Goal: Transaction & Acquisition: Book appointment/travel/reservation

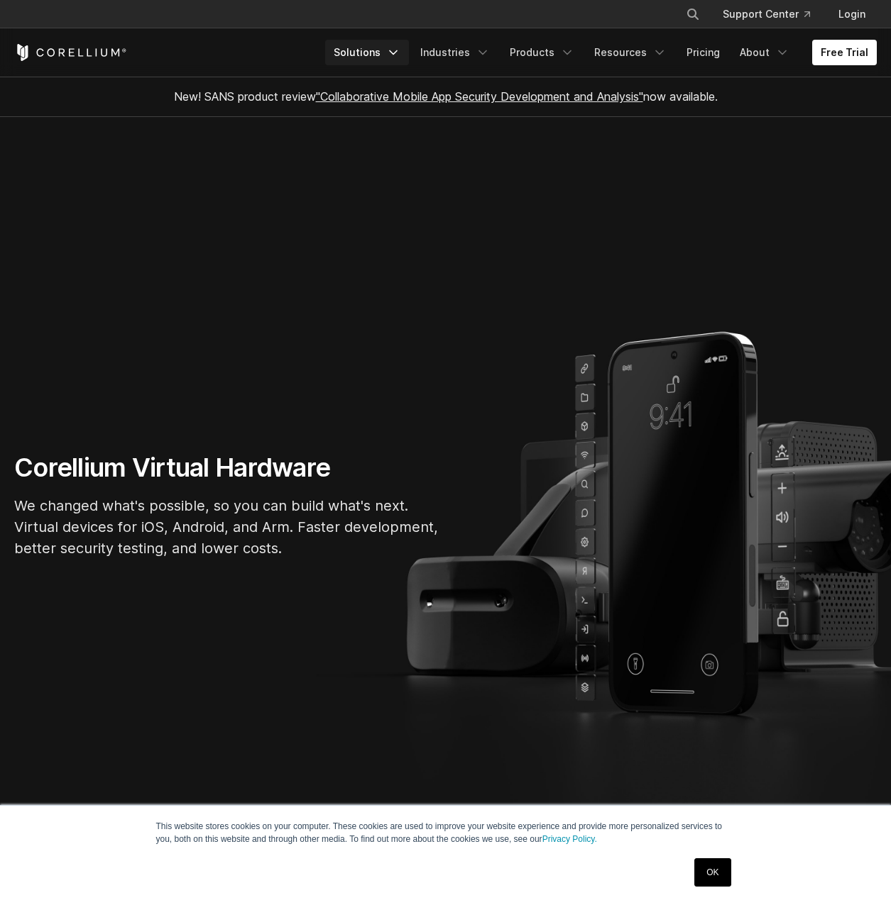
click at [369, 55] on link "Solutions" at bounding box center [367, 53] width 84 height 26
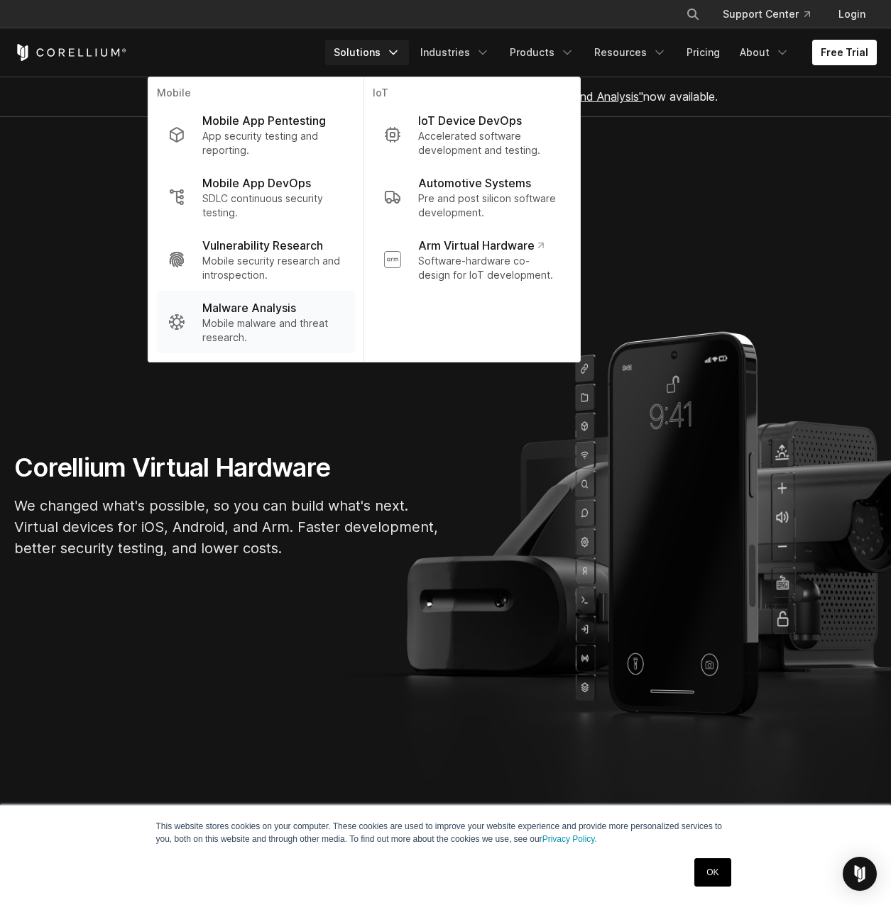
click at [258, 325] on p "Mobile malware and threat research." at bounding box center [272, 330] width 141 height 28
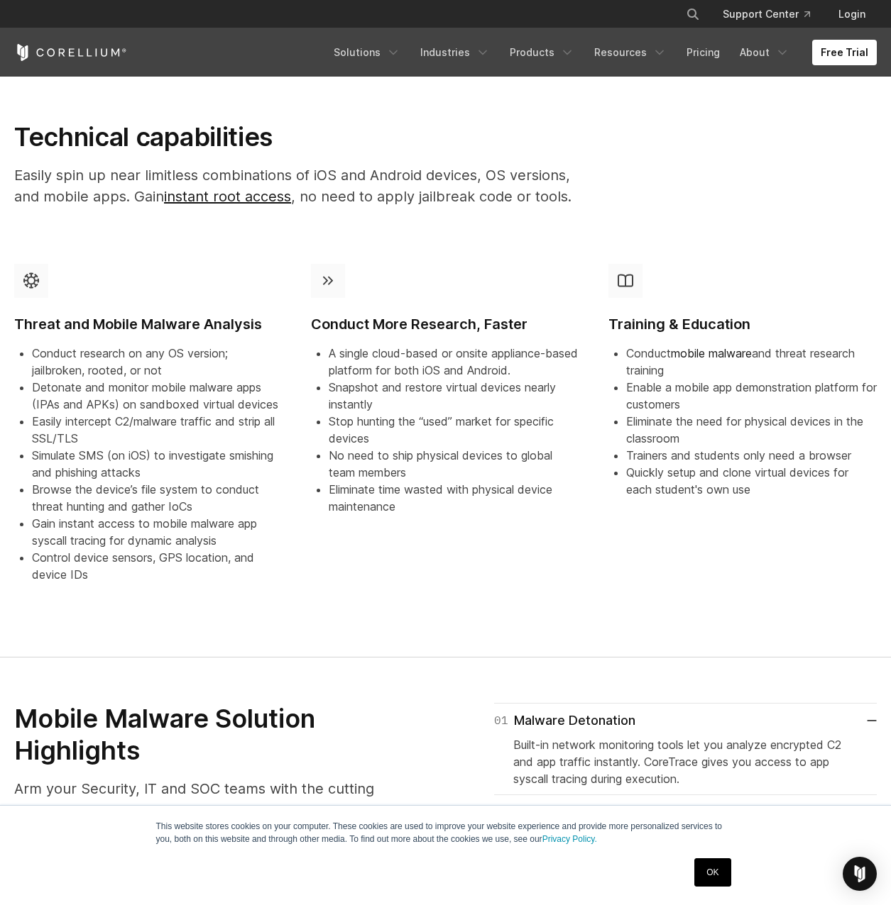
scroll to position [1827, 0]
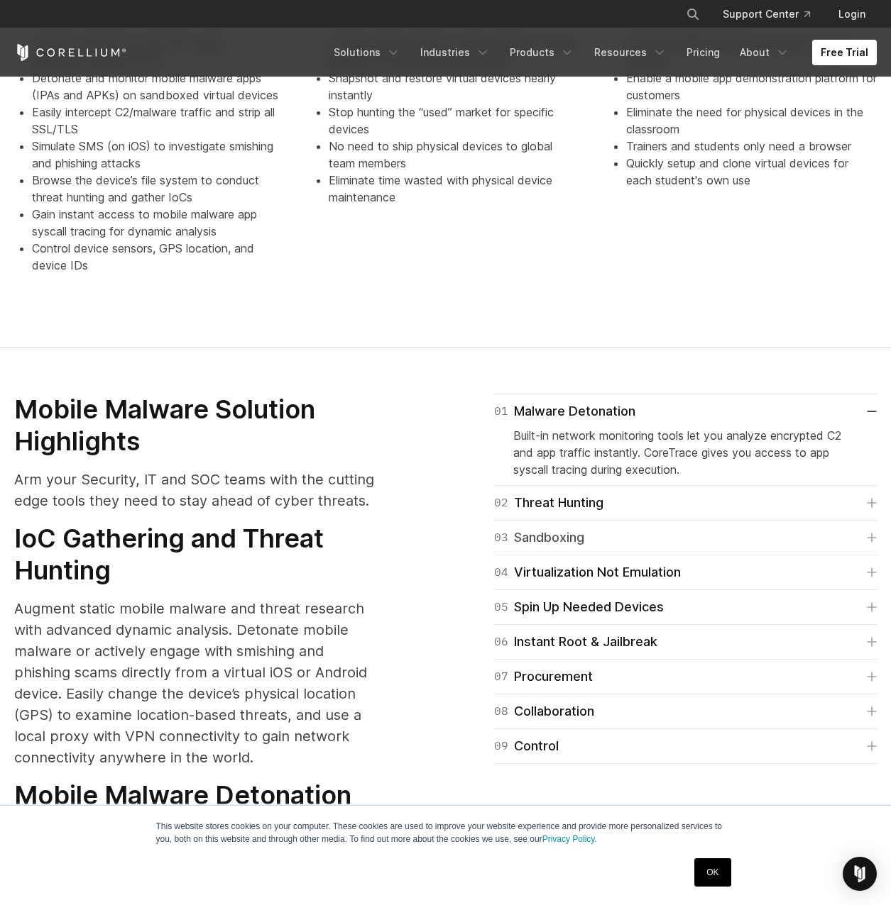
click at [682, 528] on link "03 Sandboxing" at bounding box center [685, 538] width 383 height 20
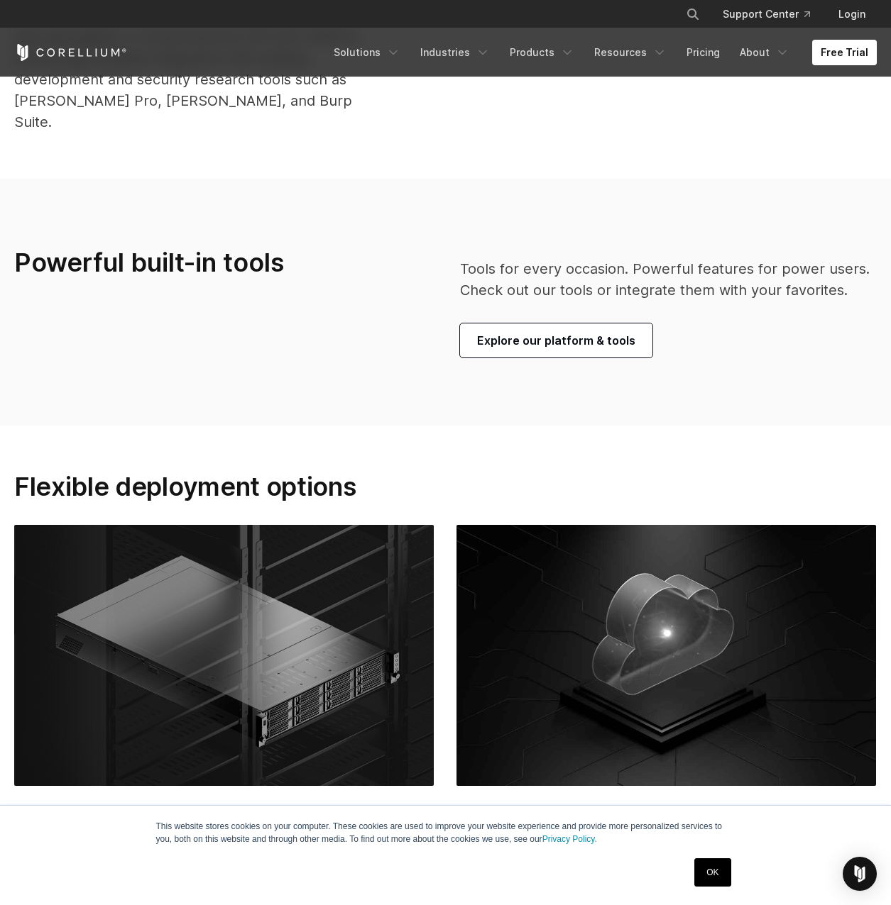
scroll to position [2749, 0]
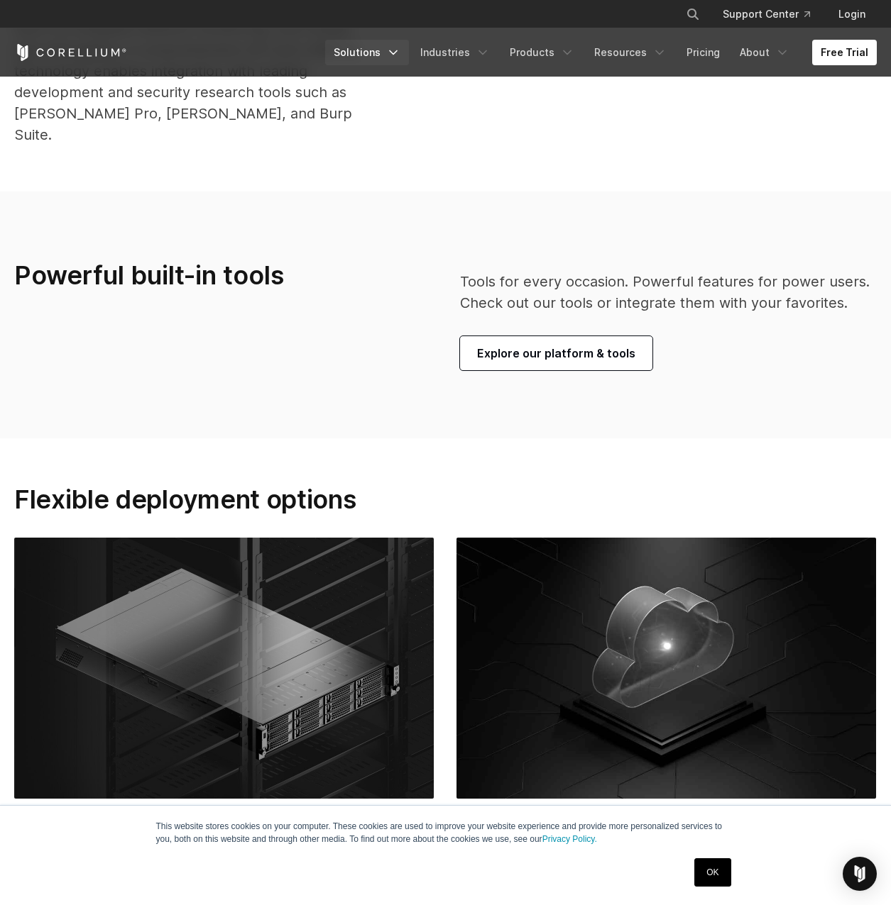
click at [391, 46] on link "Solutions" at bounding box center [367, 53] width 84 height 26
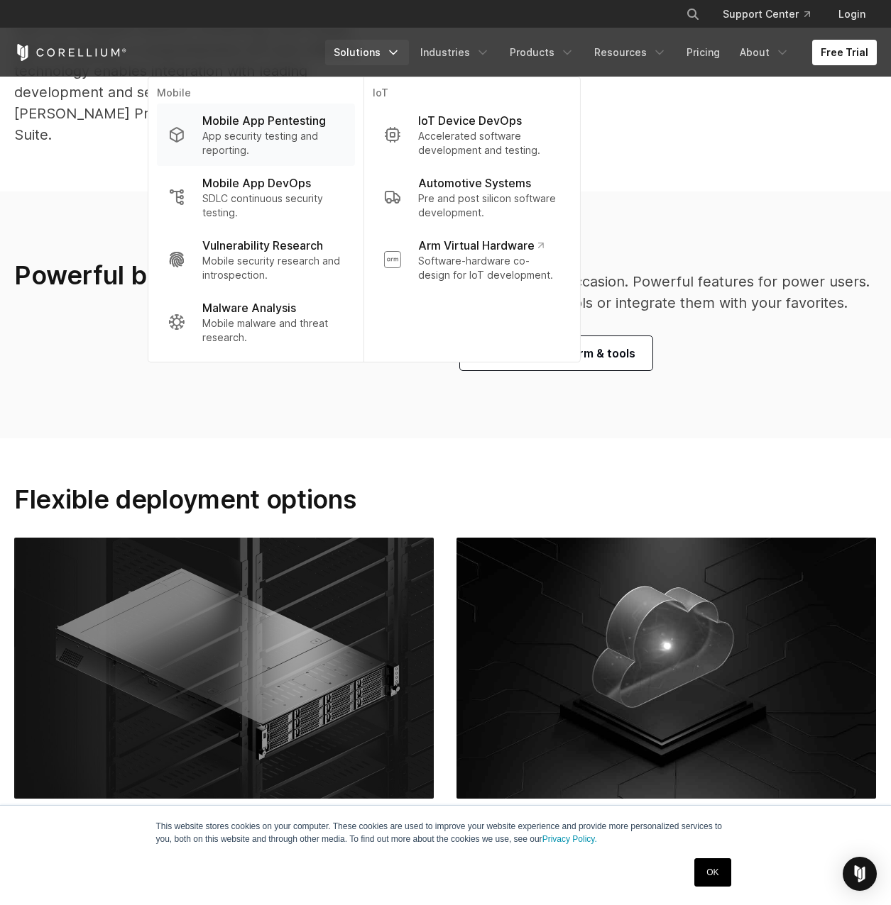
click at [283, 141] on p "App security testing and reporting." at bounding box center [272, 143] width 141 height 28
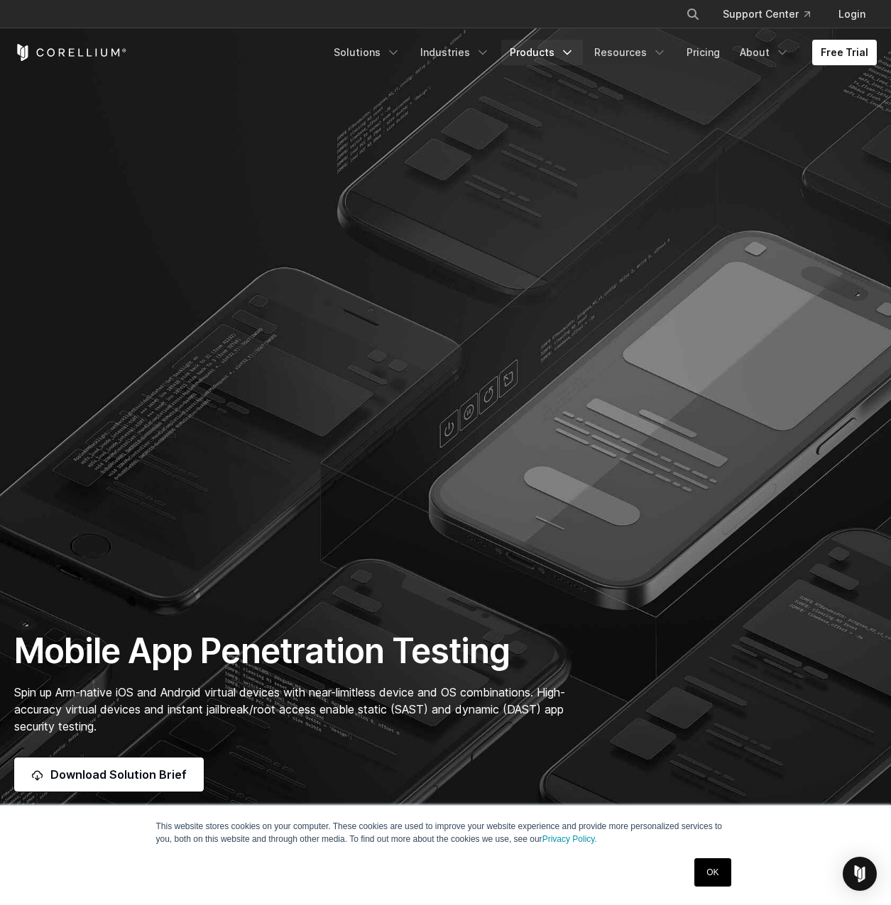
click at [546, 52] on link "Products" at bounding box center [542, 53] width 82 height 26
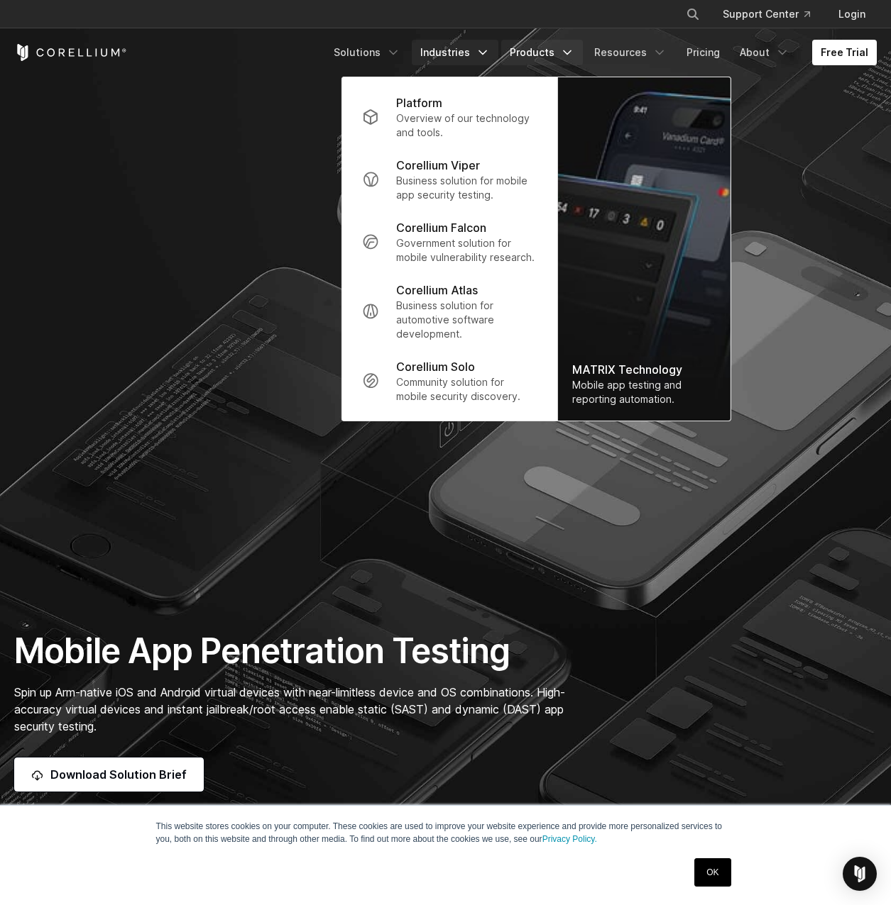
click at [470, 57] on link "Industries" at bounding box center [455, 53] width 87 height 26
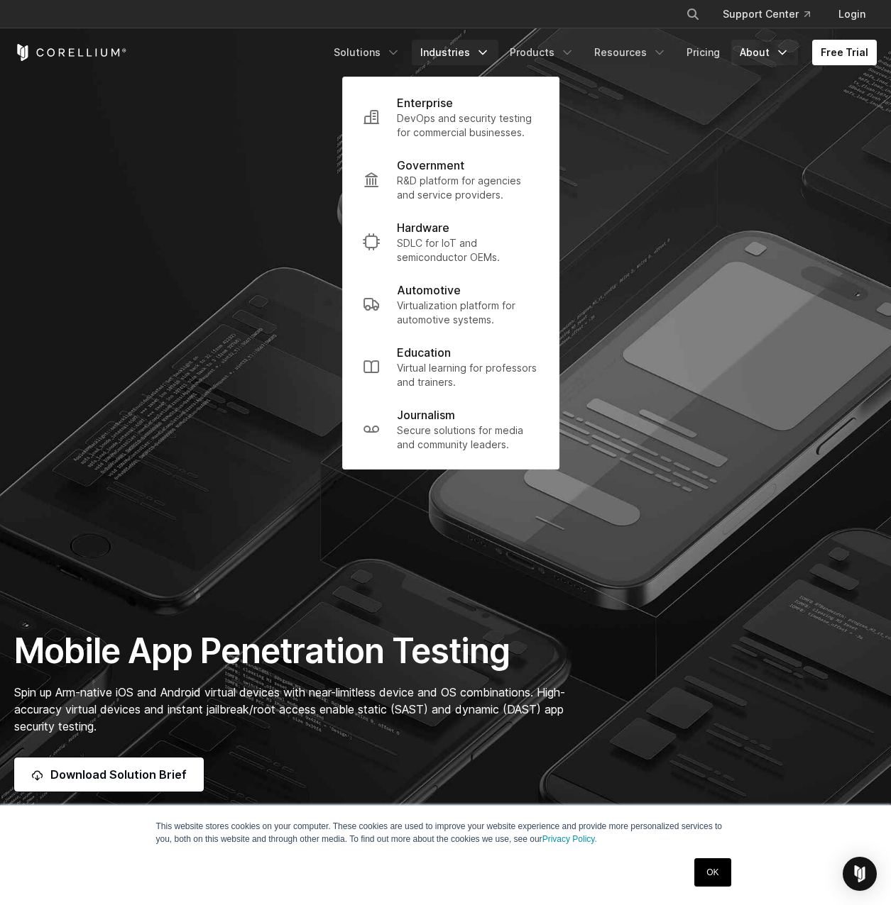
click at [773, 56] on link "About" at bounding box center [764, 53] width 67 height 26
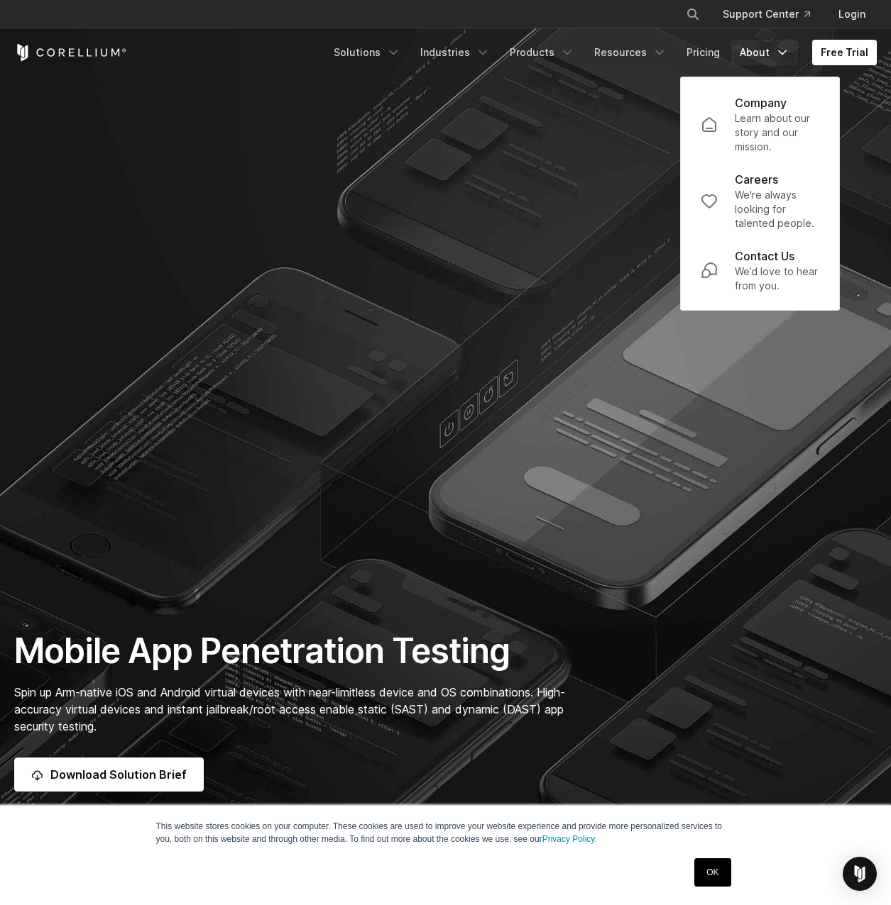
click at [681, 40] on ul "Solutions Mobile IoT" at bounding box center [600, 53] width 551 height 26
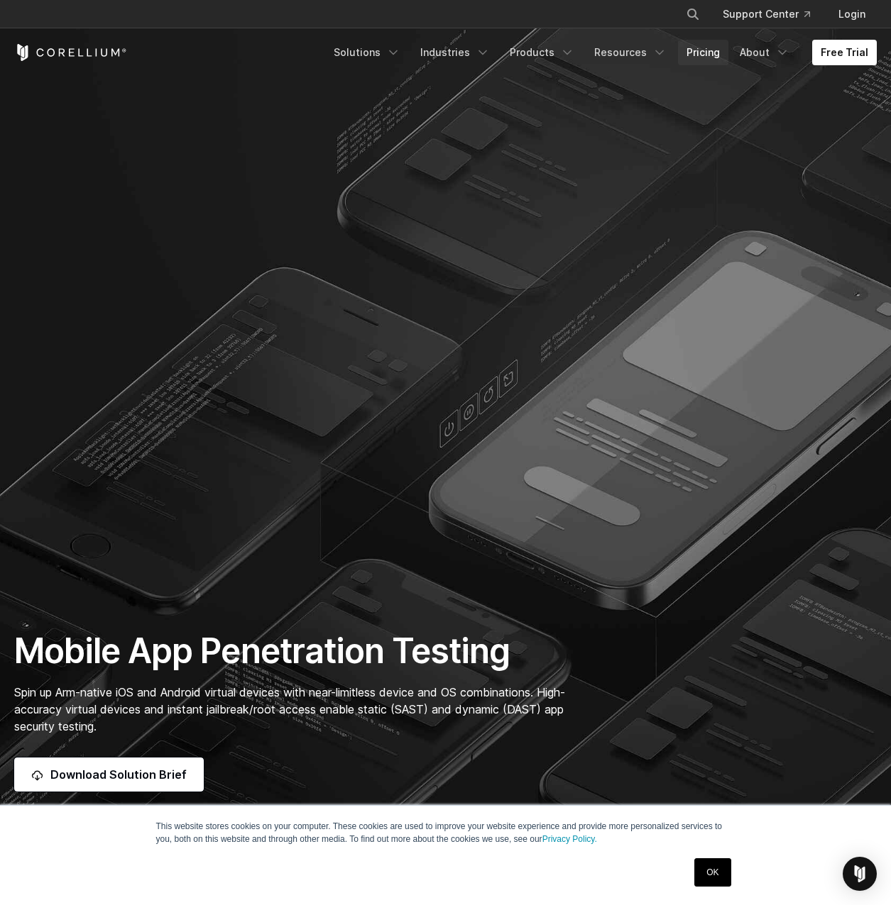
click at [706, 45] on link "Pricing" at bounding box center [703, 53] width 50 height 26
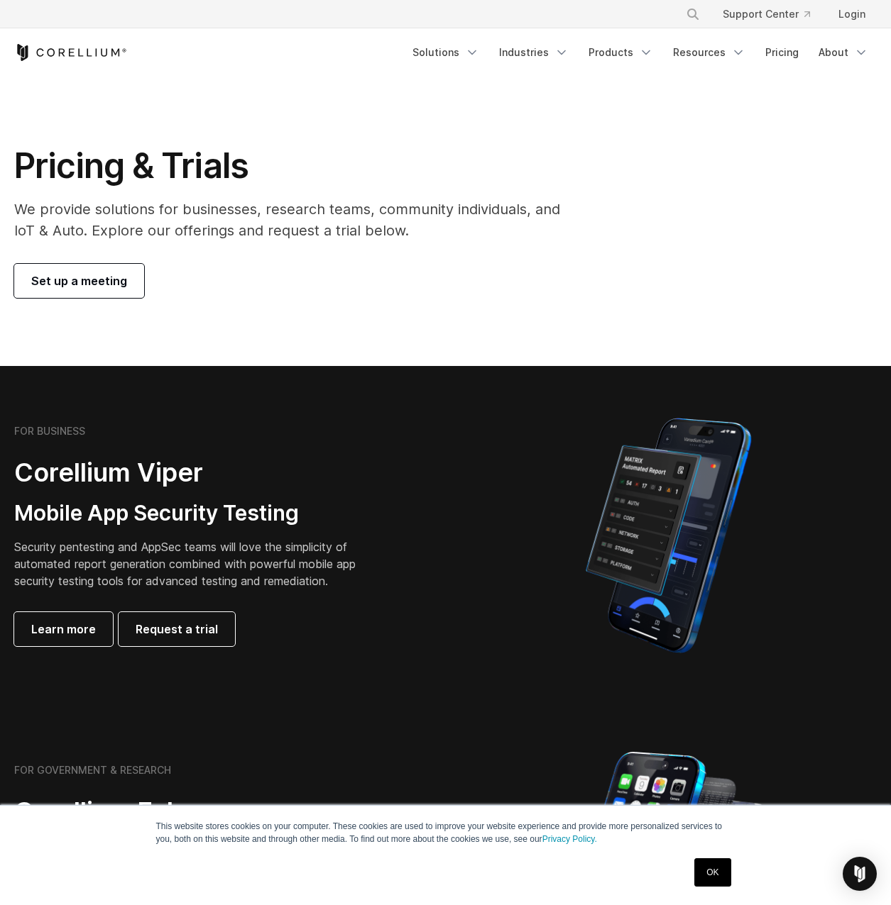
click at [85, 271] on link "Set up a meeting" at bounding box center [79, 281] width 130 height 34
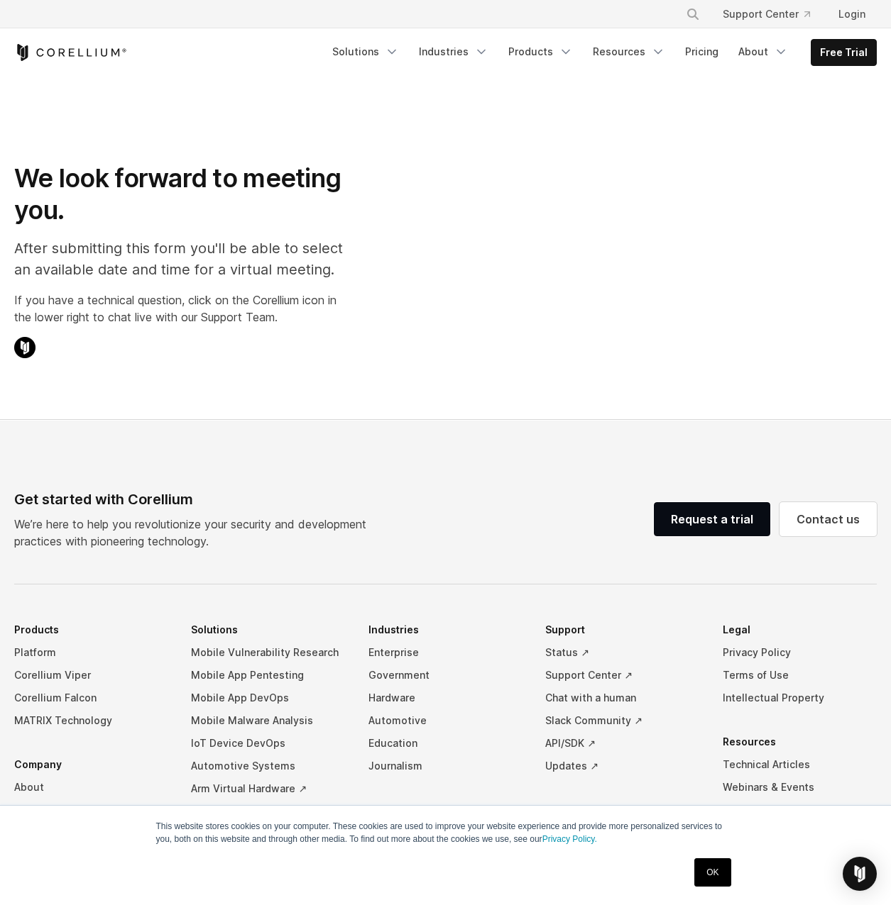
select select "**"
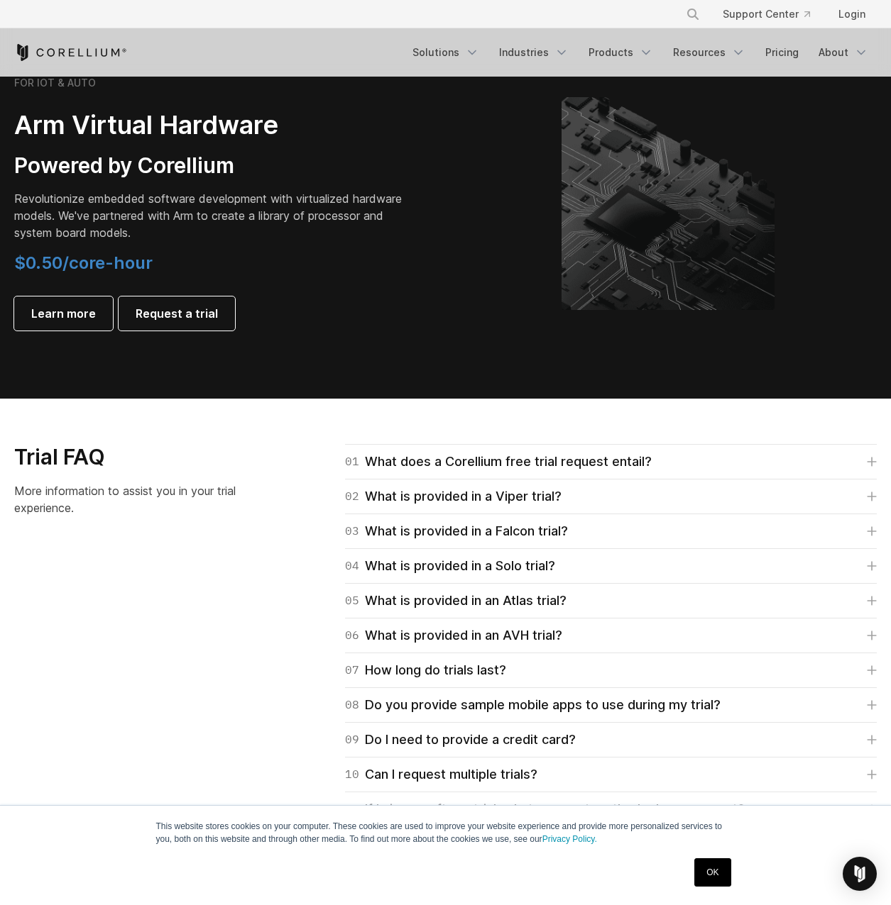
scroll to position [1703, 0]
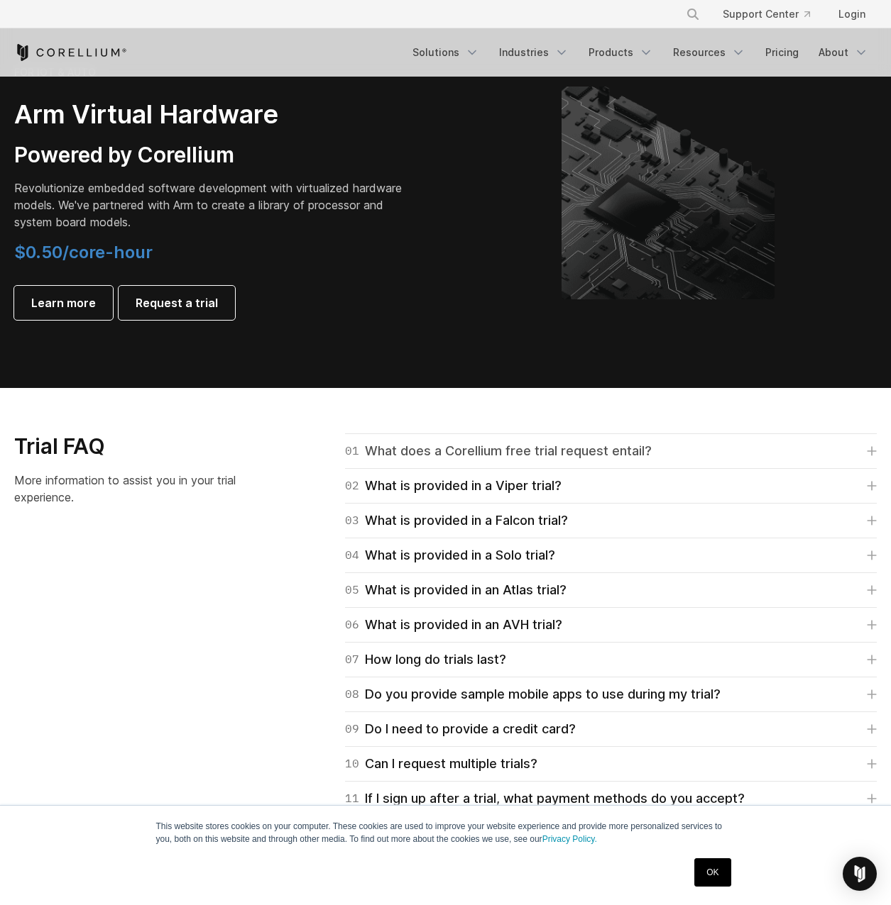
click at [651, 447] on link "01 What does a Corellium free trial request entail?" at bounding box center [610, 451] width 531 height 20
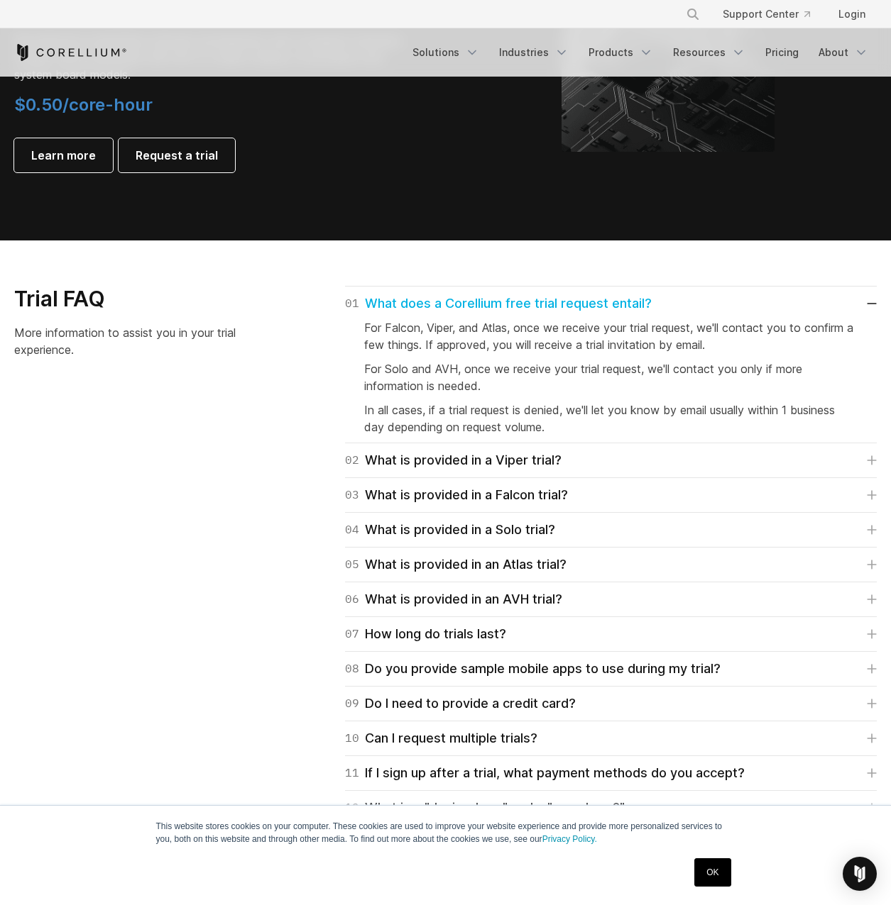
scroll to position [1987, 0]
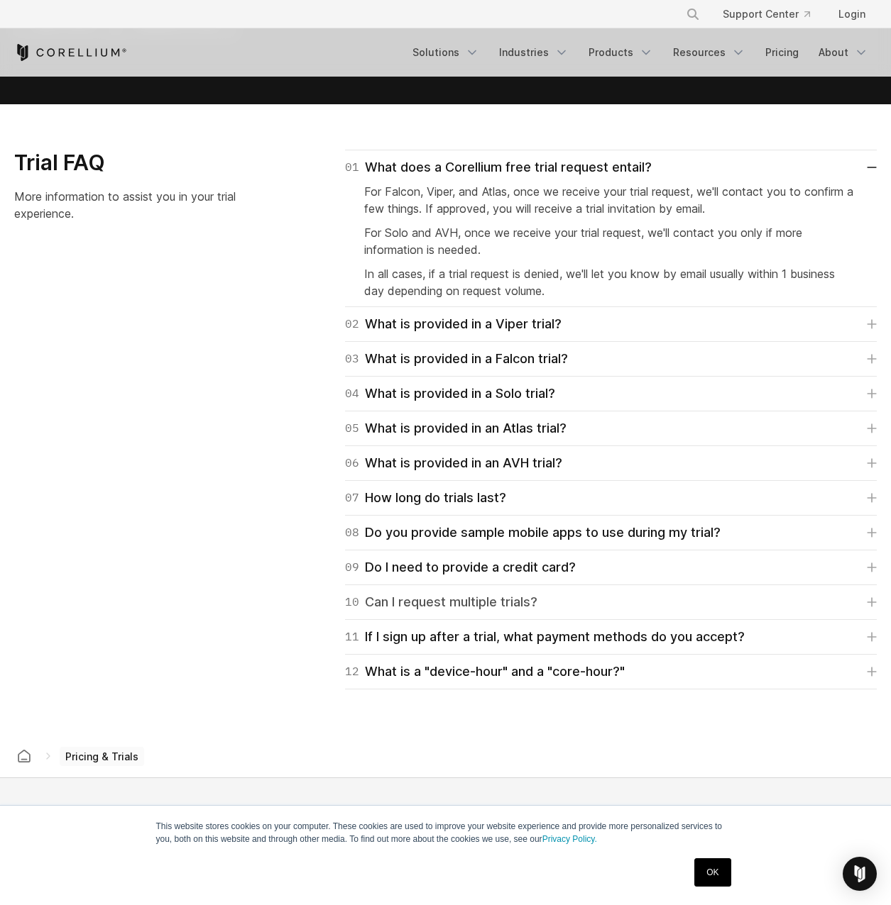
click at [481, 608] on div "10 Can I request multiple trials?" at bounding box center [441, 603] width 192 height 20
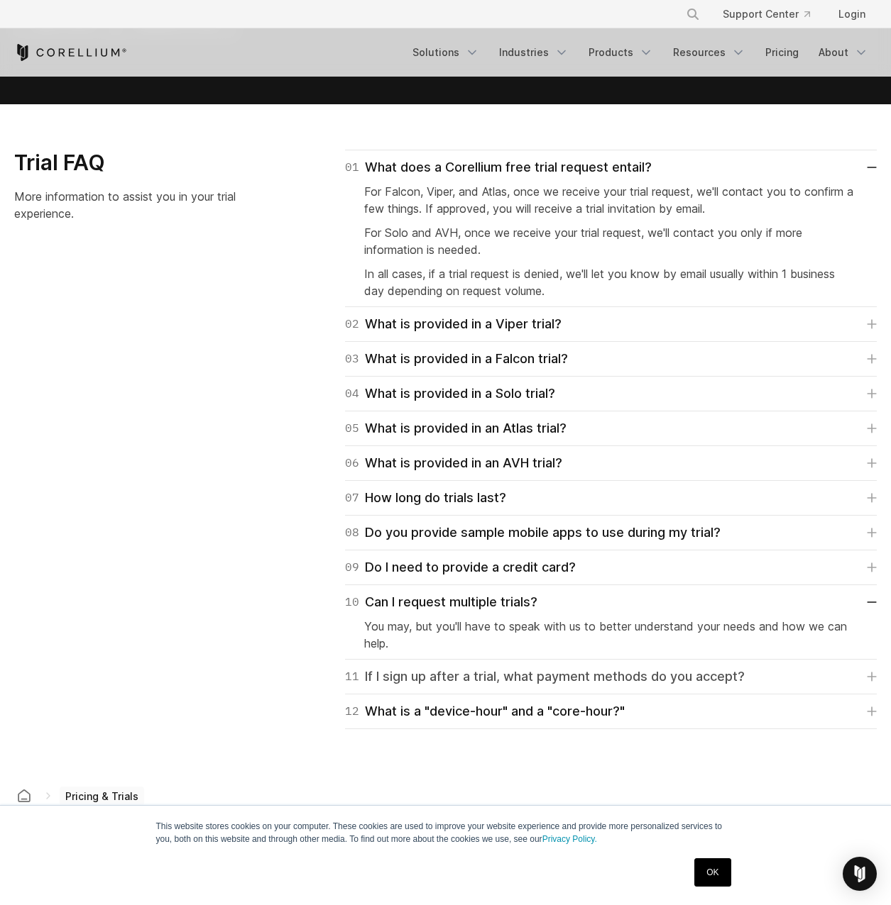
click at [532, 685] on div "11 If I sign up after a trial, what payment methods do you accept?" at bounding box center [545, 677] width 400 height 20
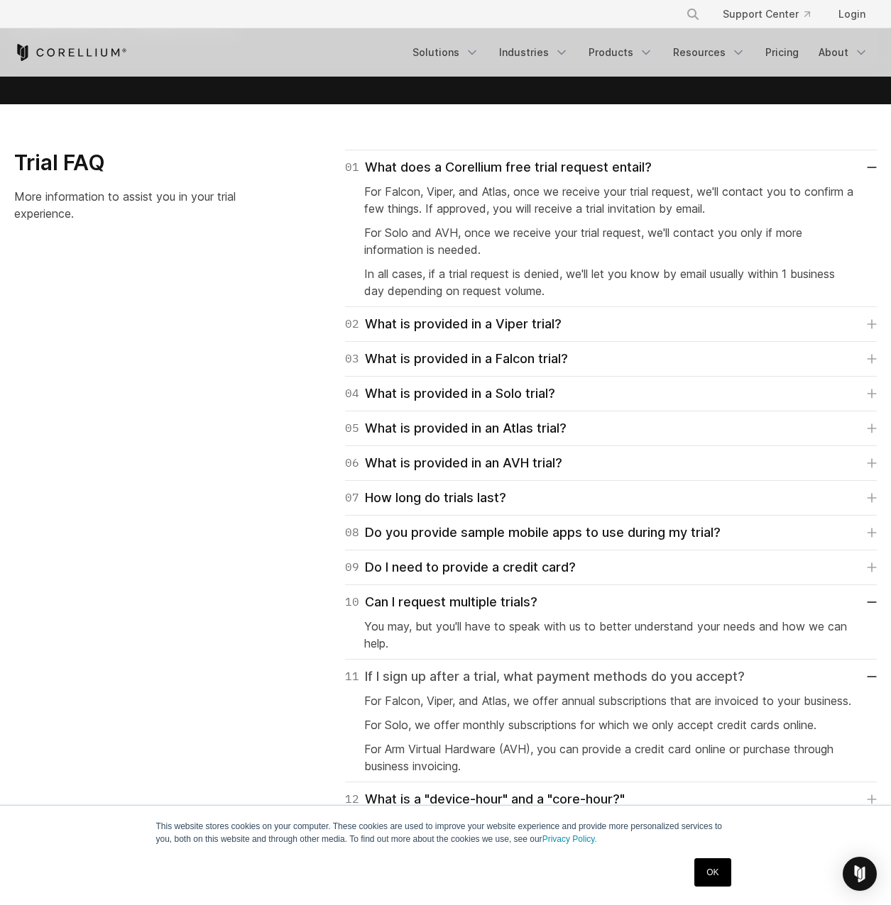
click at [533, 673] on div "11 If I sign up after a trial, what payment methods do you accept?" at bounding box center [545, 677] width 400 height 20
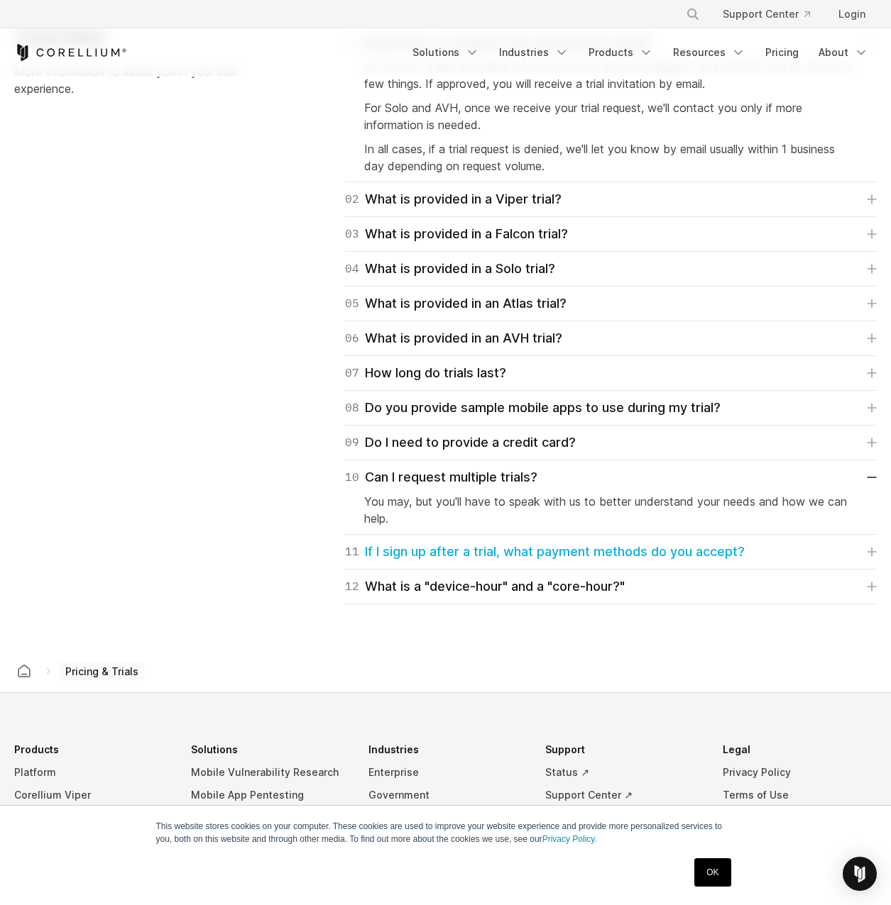
scroll to position [2129, 0]
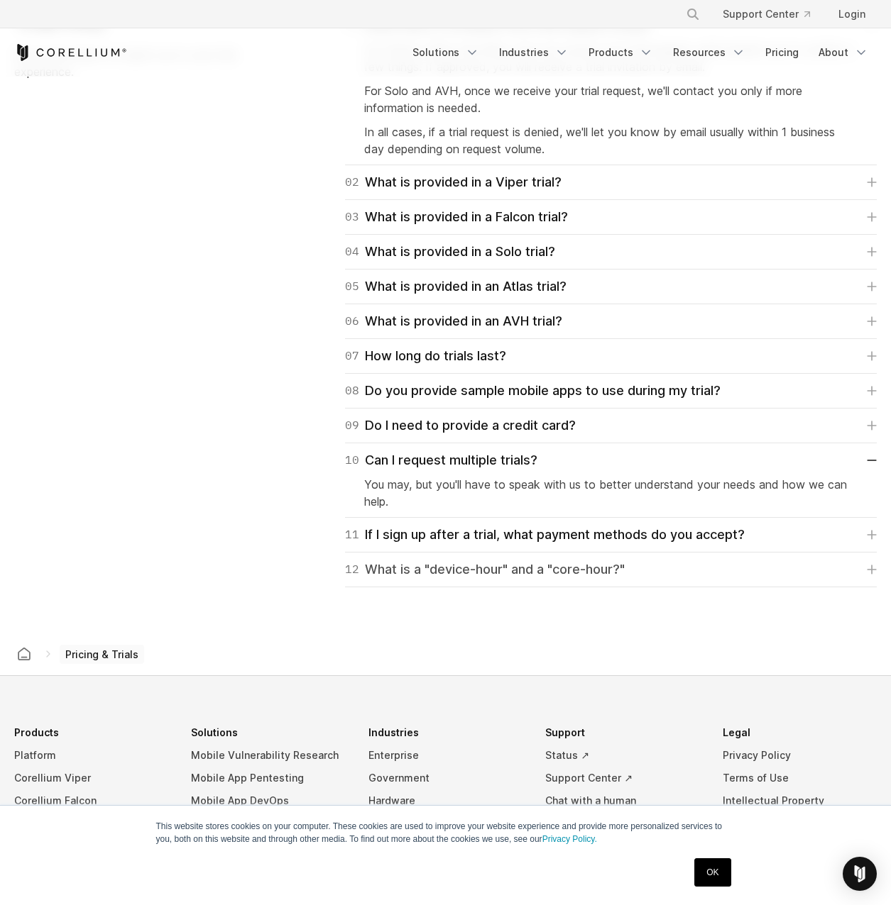
click at [534, 564] on div "12 What is a "device-hour" and a "core-hour?"" at bounding box center [485, 570] width 280 height 20
